Goal: Information Seeking & Learning: Check status

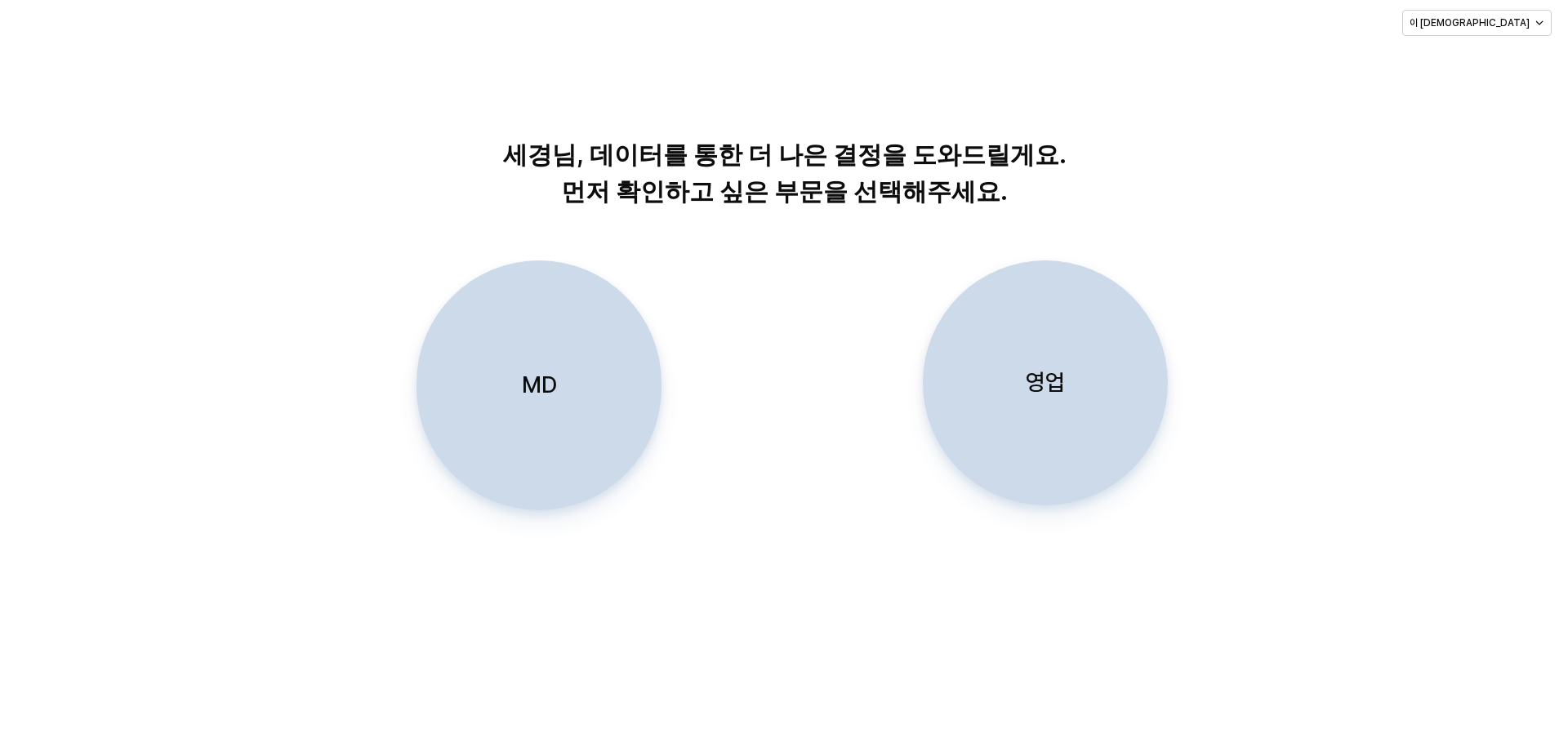
click at [1059, 325] on div "영업" at bounding box center [1045, 383] width 230 height 243
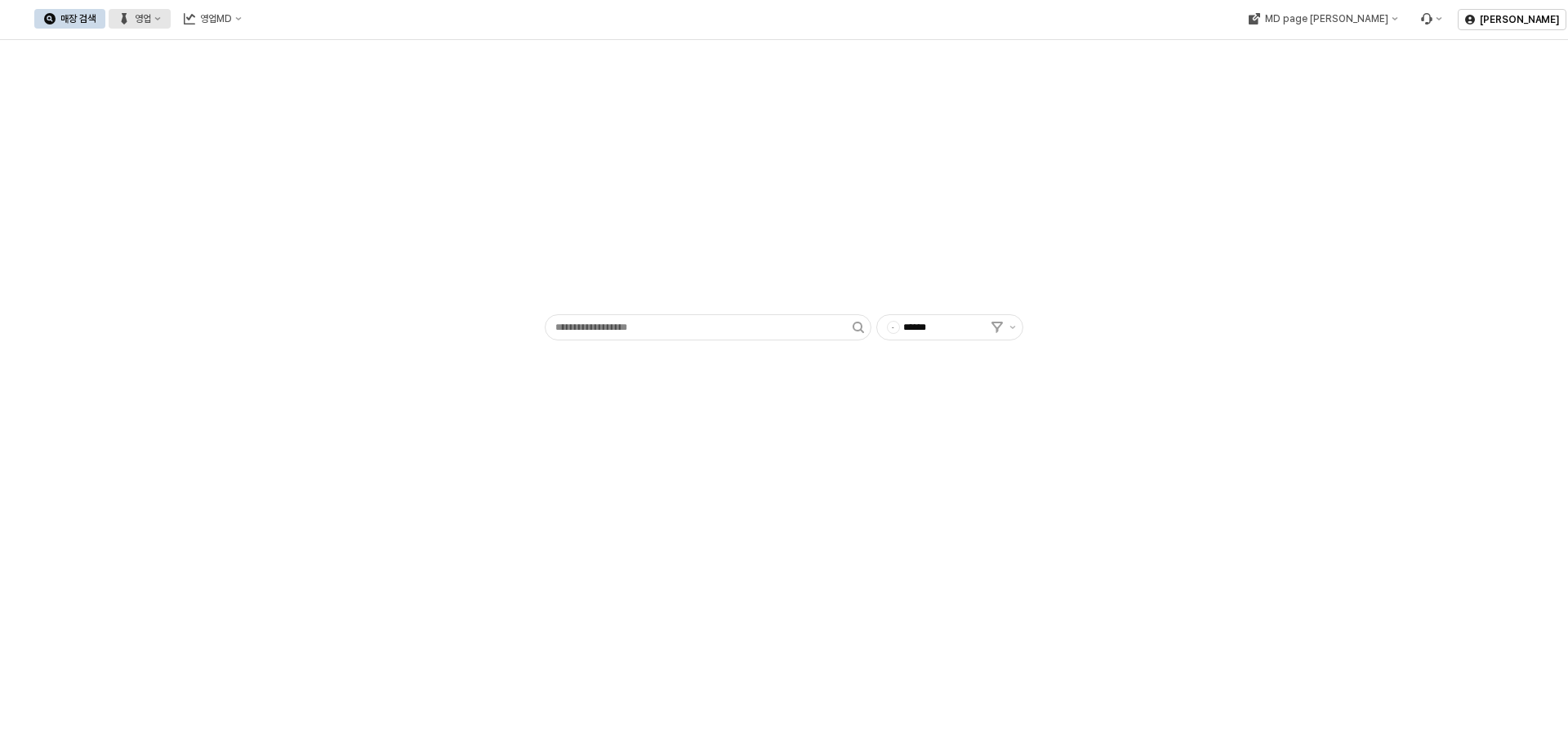
click at [151, 19] on div "영업" at bounding box center [143, 18] width 17 height 11
click at [312, 46] on div "목표매출 달성현황" at bounding box center [321, 49] width 87 height 13
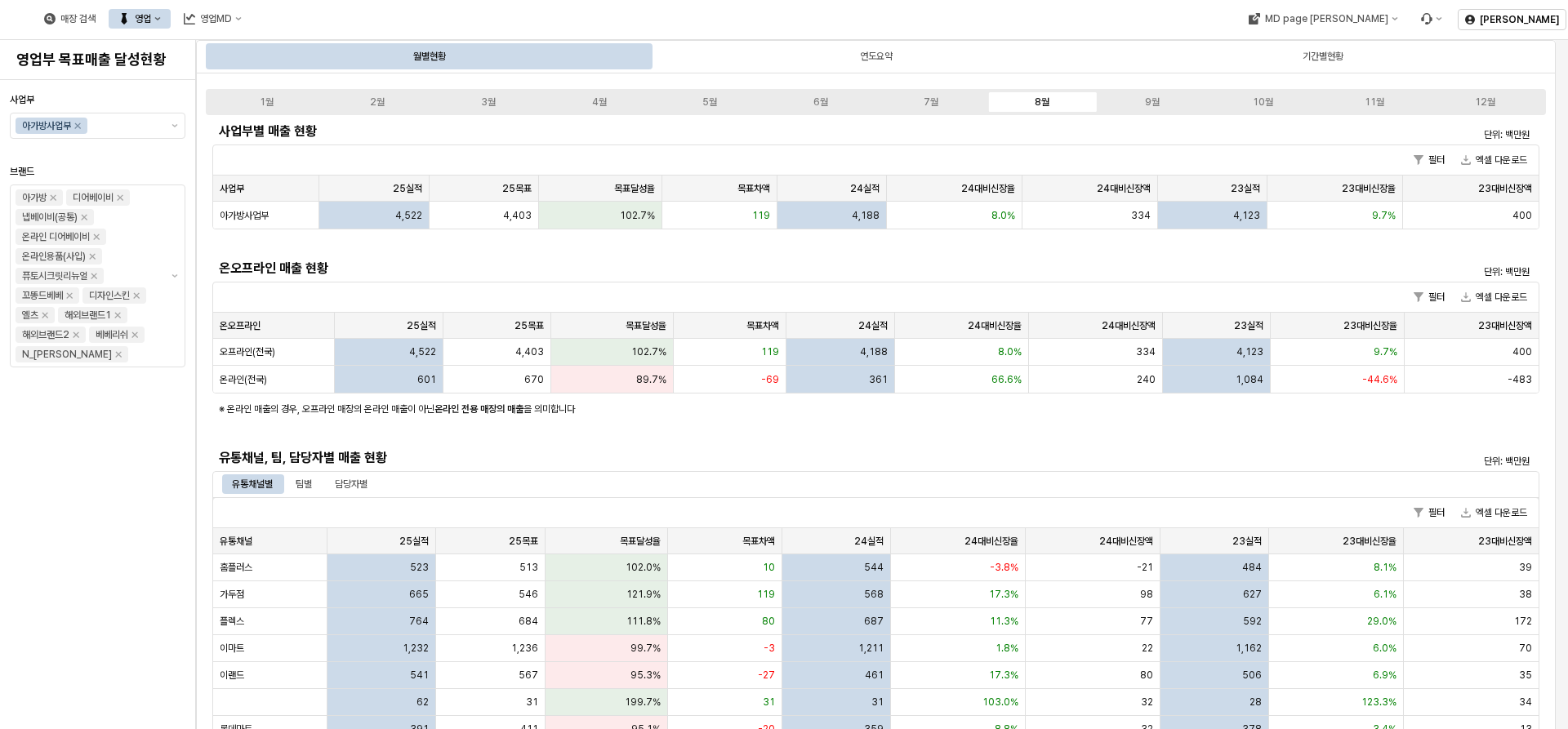
click at [823, 442] on div "사업부별 매출 현황 단위: 백만원 필터 엑셀 다운로드 사업부 사업부 25실적 25실적 25목표 25목표 목표달성율 목표달성율 목표차액 목표차액…" at bounding box center [876, 565] width 1327 height 895
click at [374, 478] on div "담당자별" at bounding box center [351, 484] width 52 height 19
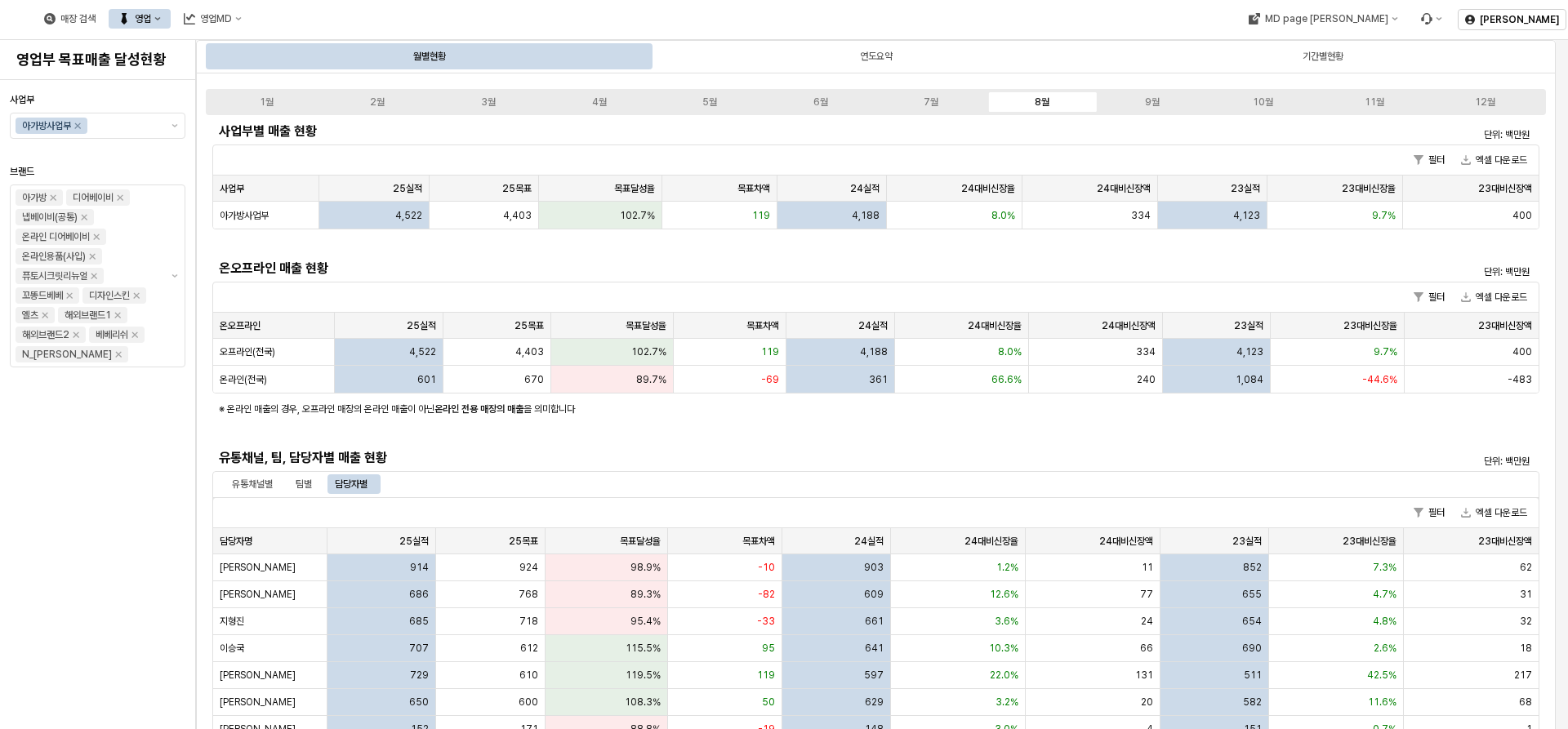
scroll to position [326, 0]
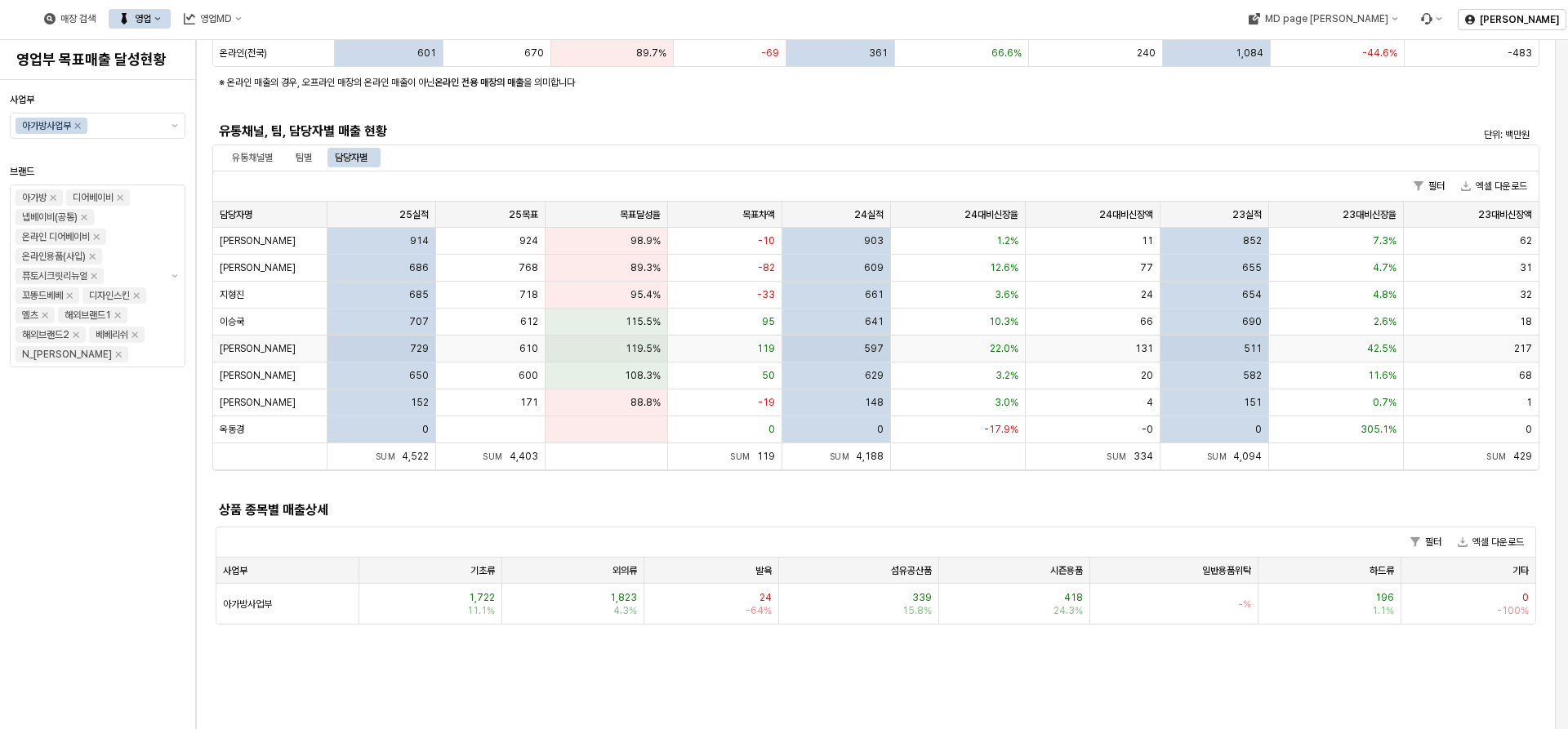
click at [305, 354] on div "[PERSON_NAME]" at bounding box center [270, 349] width 115 height 27
click at [242, 347] on span "[PERSON_NAME]" at bounding box center [257, 348] width 76 height 13
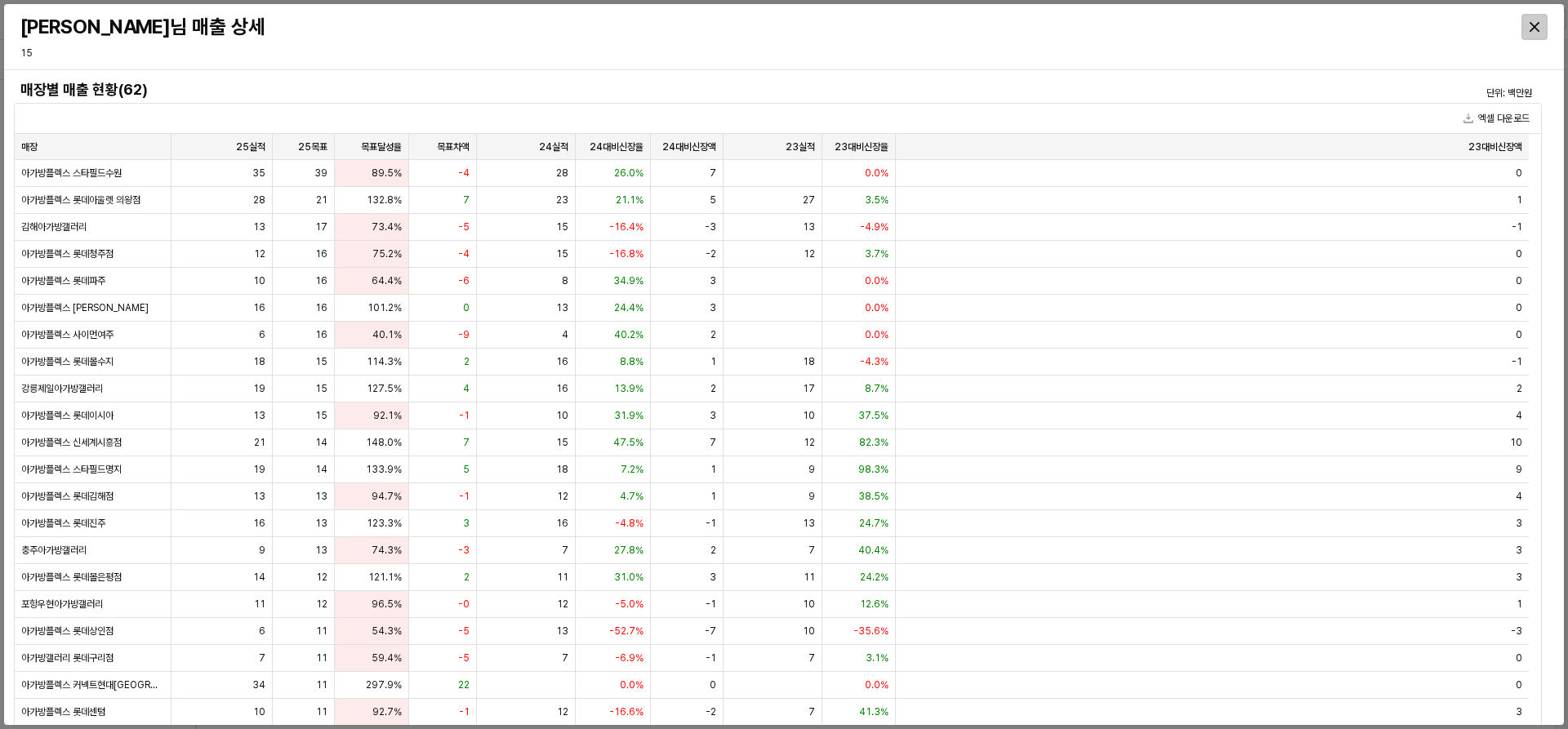
click at [1536, 22] on icon "Close" at bounding box center [1534, 26] width 10 height 10
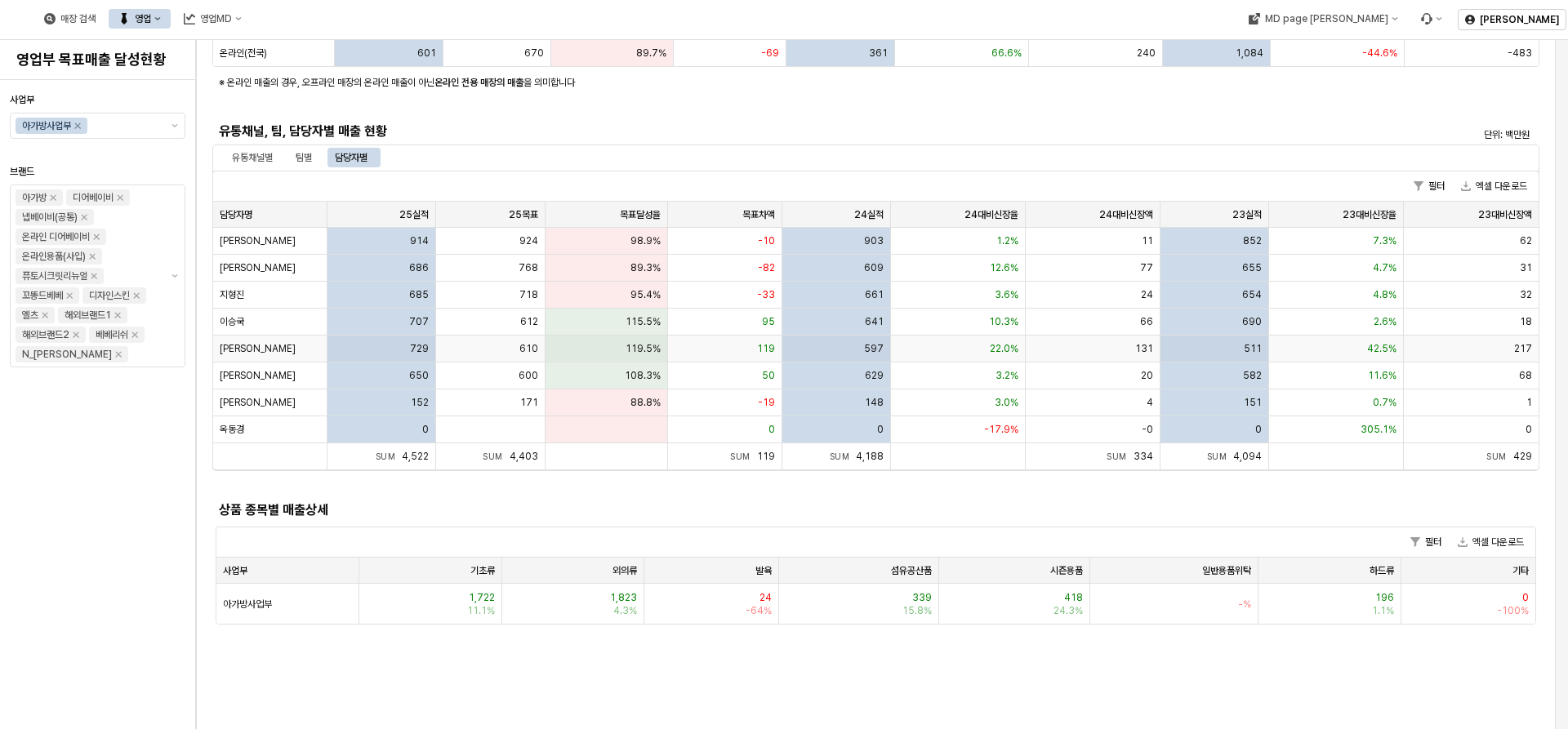
click at [228, 346] on span "[PERSON_NAME]" at bounding box center [257, 348] width 76 height 13
click at [228, 346] on div "이세경님 매출 상세 15 매장별 매출 현황(62) 단위: 백만원 엑셀 다운로드 매장 매장 25실적 25실적 아가방플렉스 스타필드수원 35 아가…" at bounding box center [784, 364] width 1568 height 729
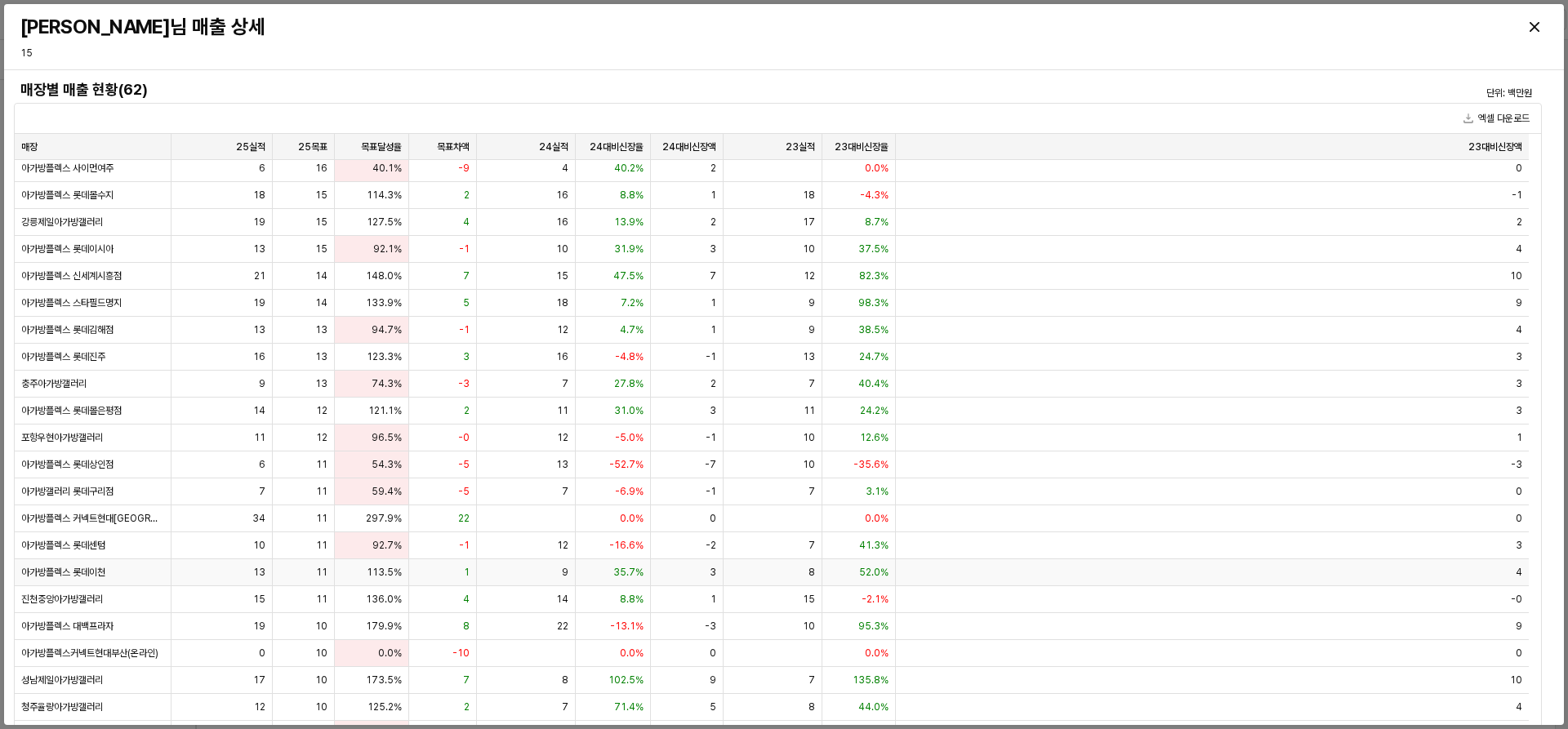
scroll to position [0, 0]
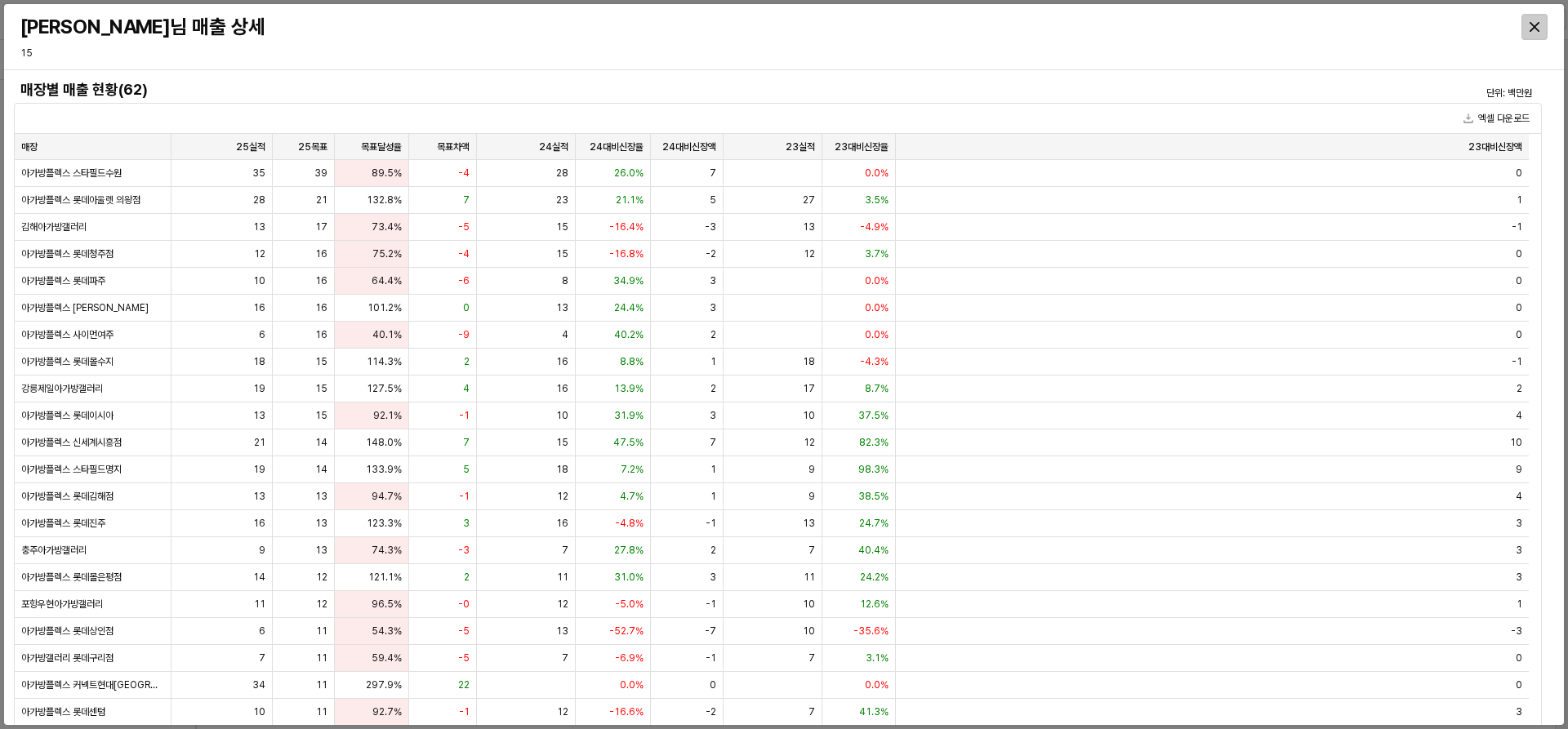
click at [1534, 25] on icon "Close" at bounding box center [1534, 26] width 10 height 10
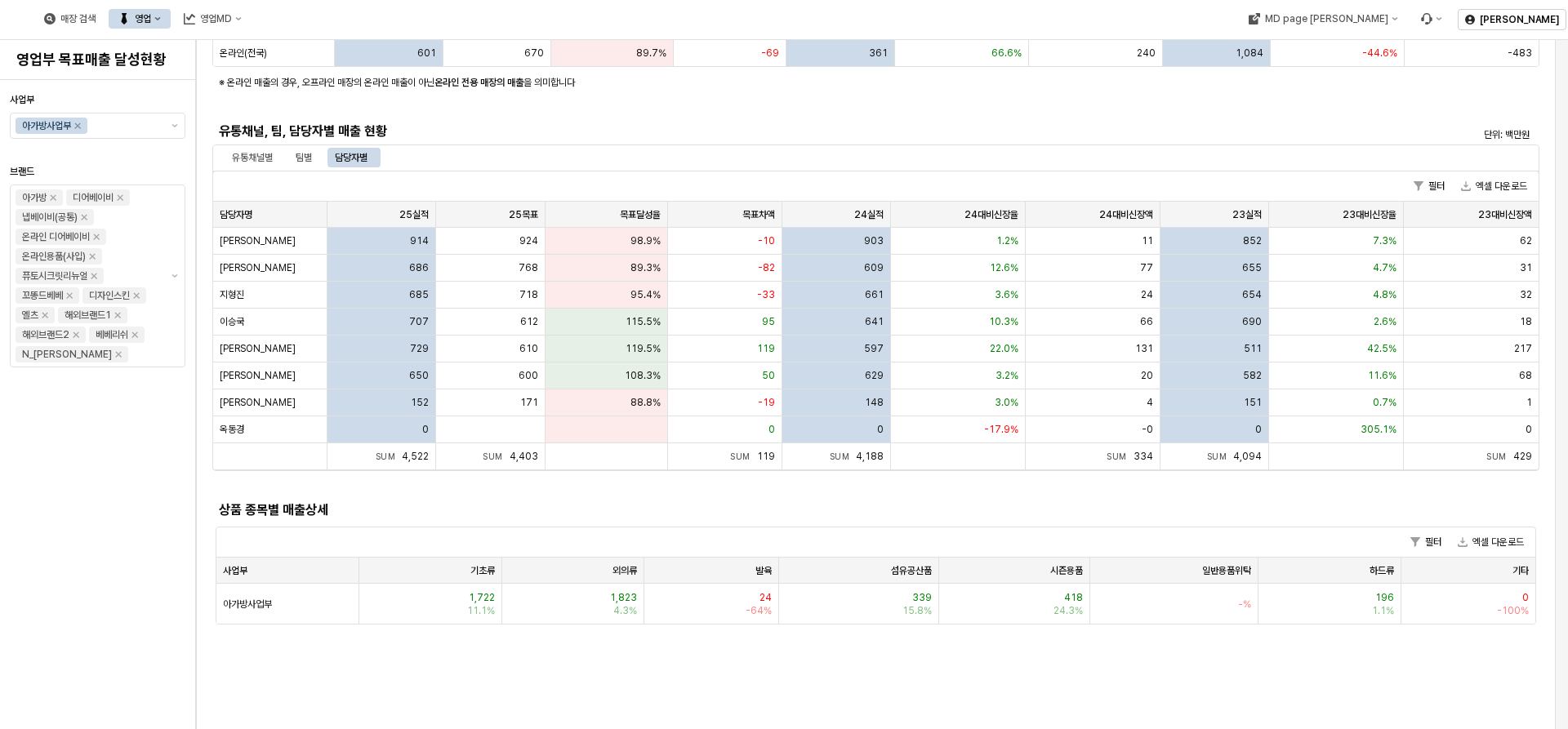
click at [171, 16] on button "영업" at bounding box center [139, 18] width 62 height 19
click at [321, 111] on div "플렉스 상세" at bounding box center [315, 104] width 100 height 17
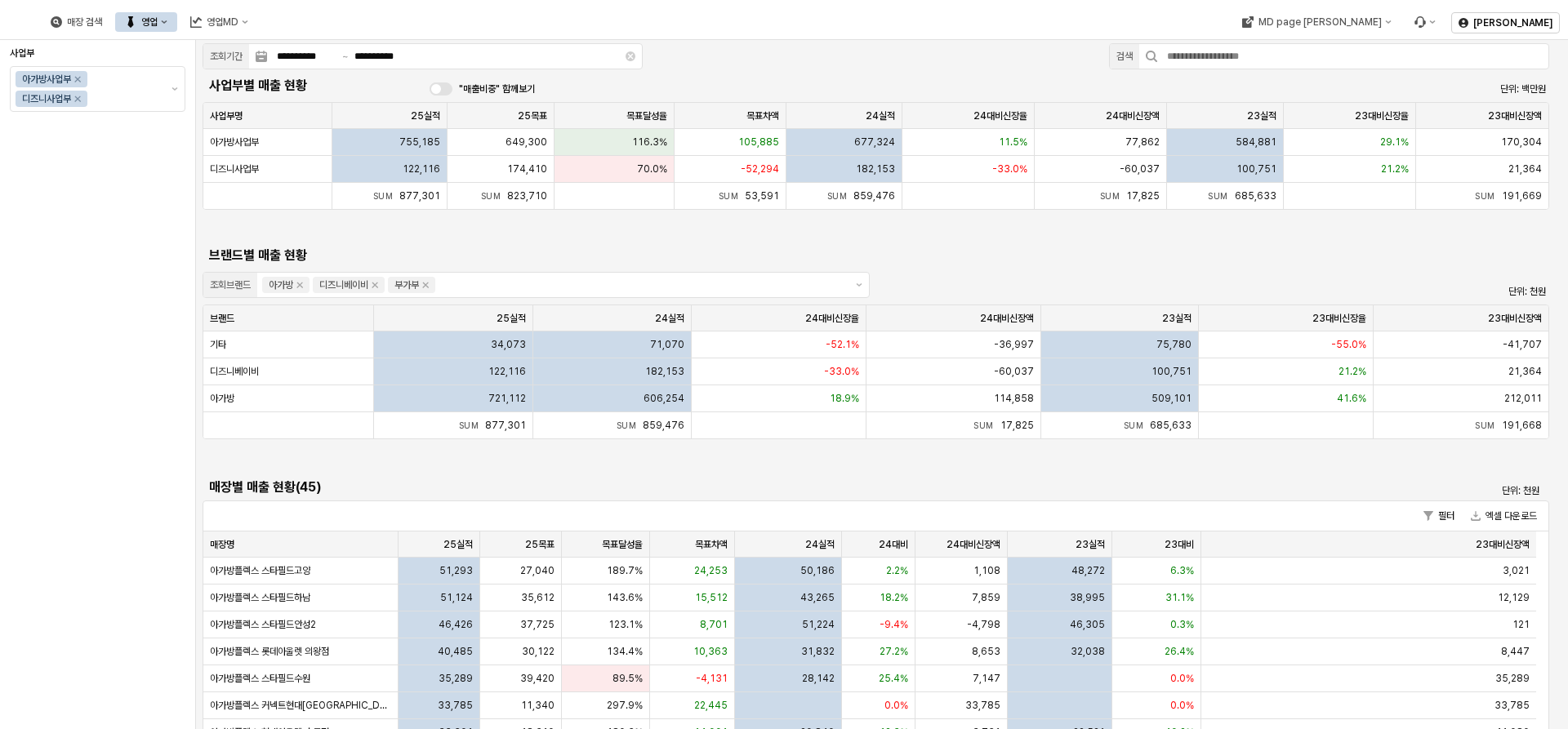
click at [868, 256] on h5 "브랜드별 매출 현황" at bounding box center [706, 256] width 994 height 17
click at [611, 468] on div "**********" at bounding box center [882, 634] width 1372 height 1189
click at [178, 22] on button "영업" at bounding box center [146, 22] width 62 height 19
click at [468, 229] on div "**********" at bounding box center [882, 634] width 1372 height 1189
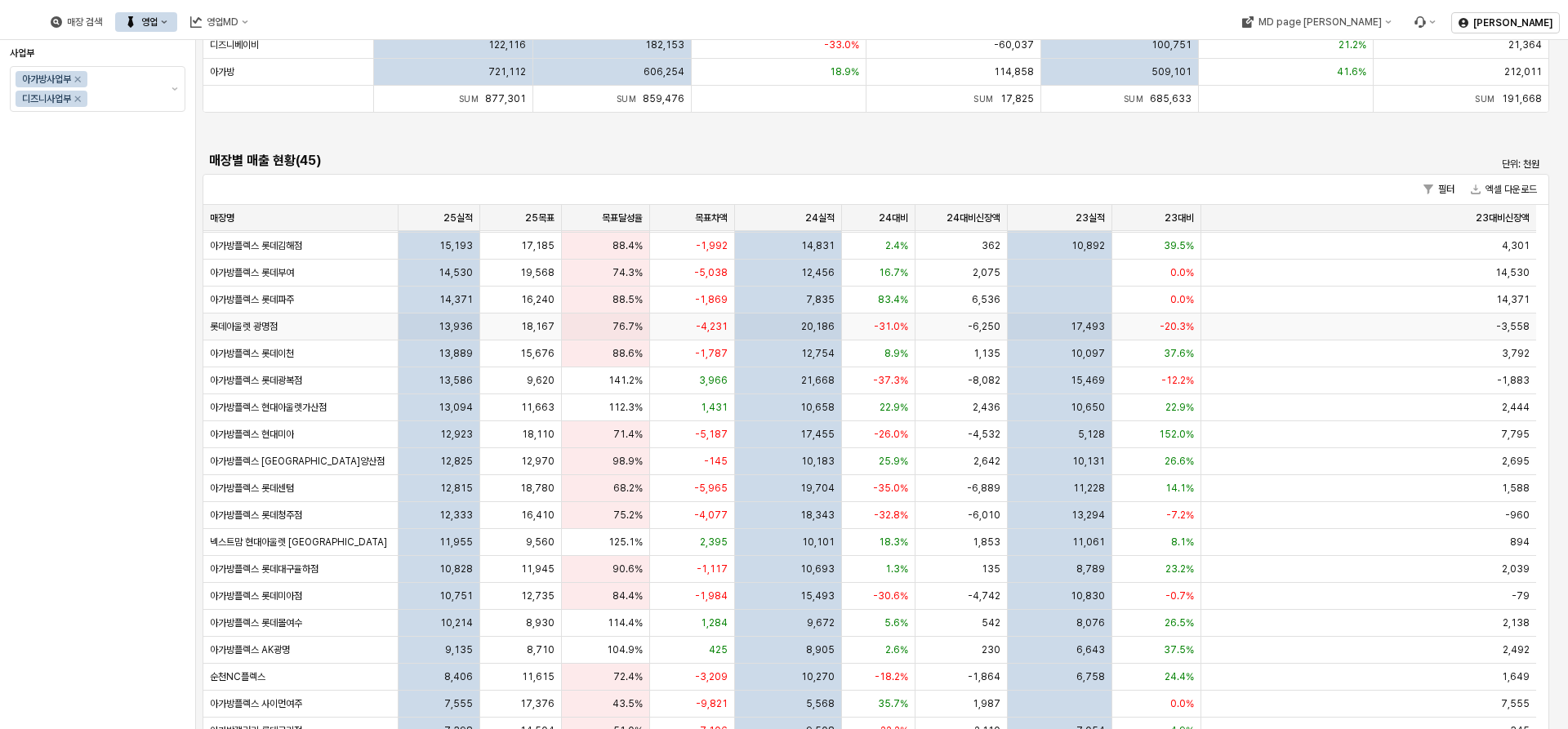
scroll to position [503, 0]
